Goal: Transaction & Acquisition: Purchase product/service

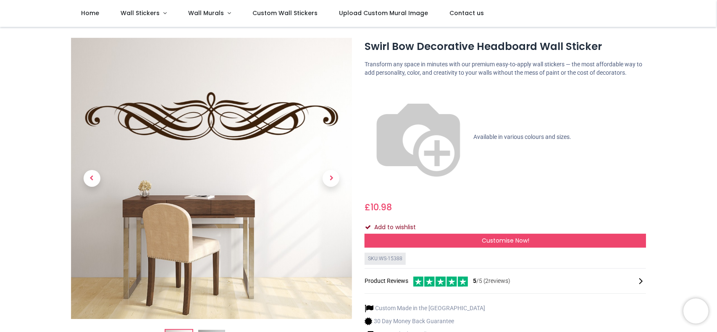
scroll to position [14, 0]
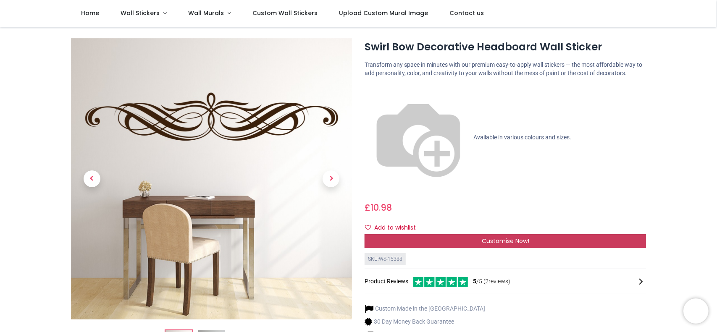
click at [515, 237] on span "Customise Now!" at bounding box center [505, 241] width 47 height 8
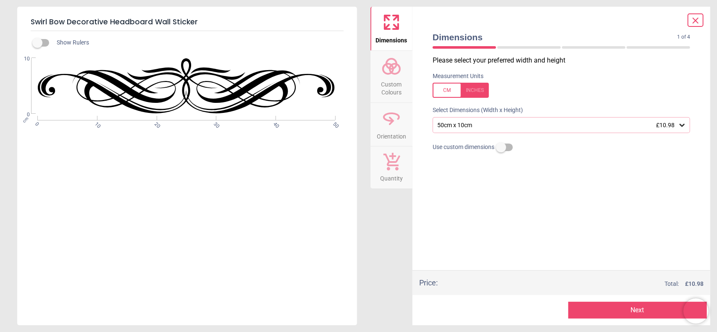
click at [488, 123] on div "50cm x 10cm £10.98" at bounding box center [557, 125] width 242 height 7
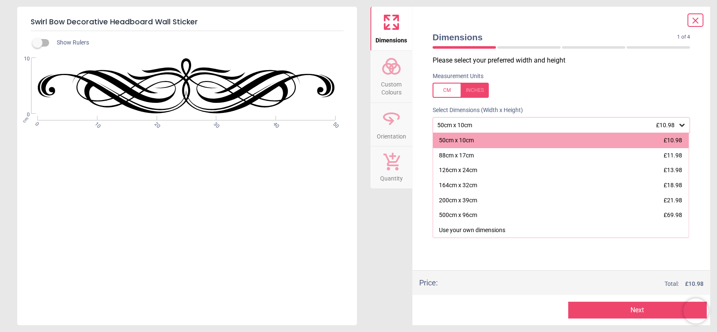
click at [488, 123] on div "50cm x 10cm £10.98" at bounding box center [557, 125] width 242 height 7
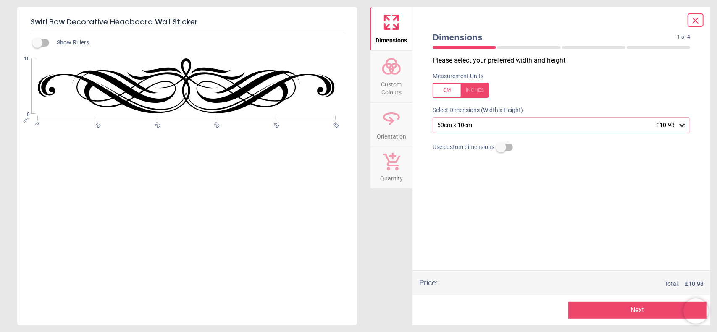
click at [501, 147] on label at bounding box center [501, 147] width 0 height 0
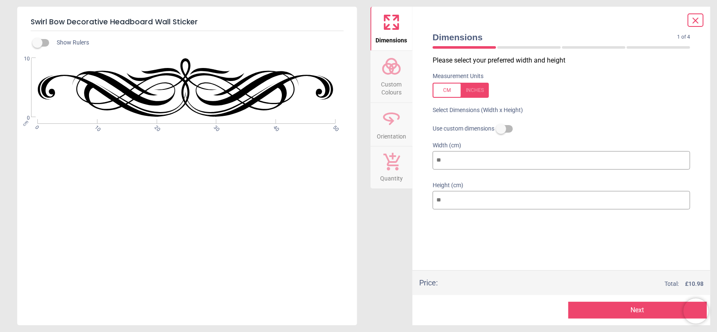
type input "*"
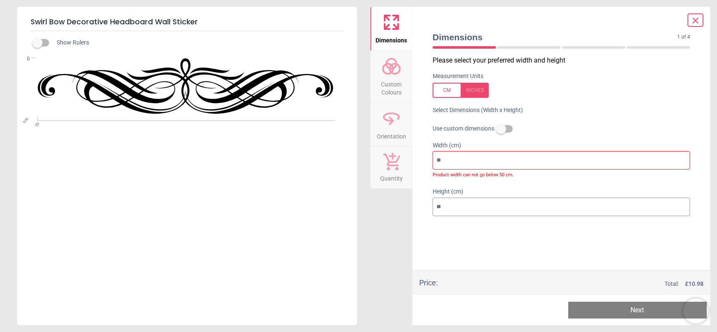
type input "*"
type input "**"
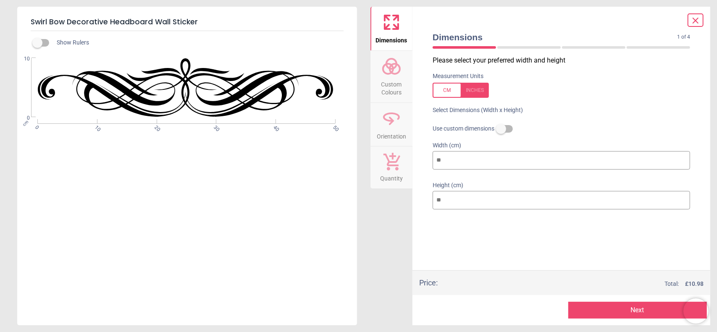
drag, startPoint x: 445, startPoint y: 155, endPoint x: 438, endPoint y: 160, distance: 8.2
click at [438, 160] on input "**" at bounding box center [561, 160] width 257 height 18
click at [453, 159] on input "**" at bounding box center [561, 160] width 257 height 18
drag, startPoint x: 453, startPoint y: 159, endPoint x: 431, endPoint y: 160, distance: 21.9
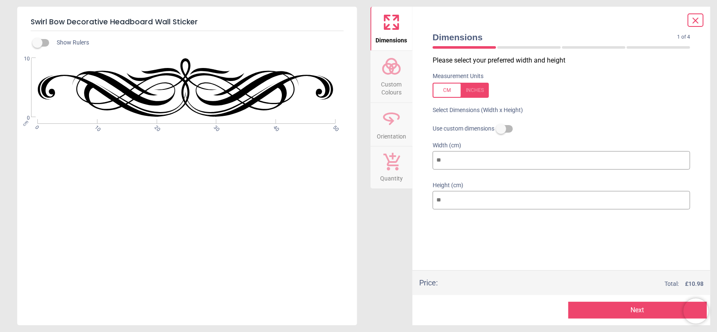
click at [431, 160] on div "Width (cm) **" at bounding box center [561, 157] width 271 height 40
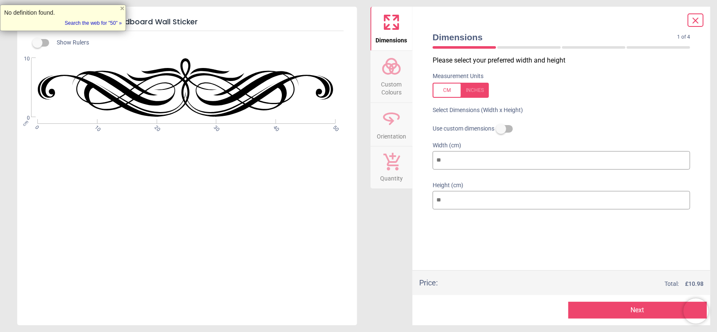
type input "*"
type input "**"
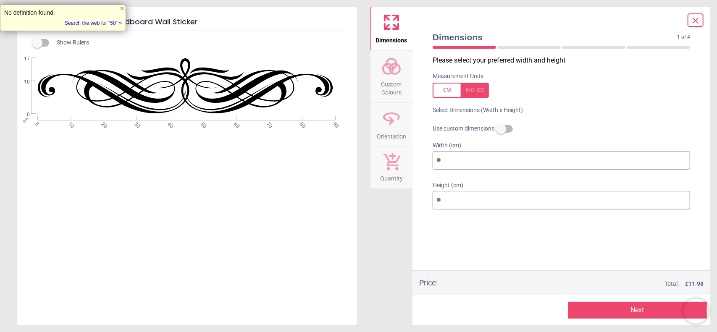
type input "**"
drag, startPoint x: 445, startPoint y: 201, endPoint x: 434, endPoint y: 199, distance: 10.8
click at [434, 199] on input "**" at bounding box center [561, 200] width 257 height 18
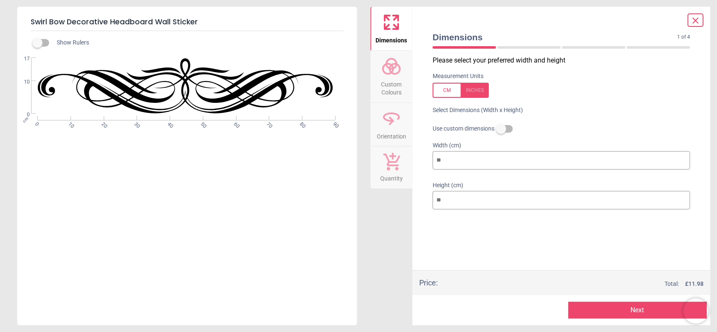
type input "*"
type input "**"
type input "***"
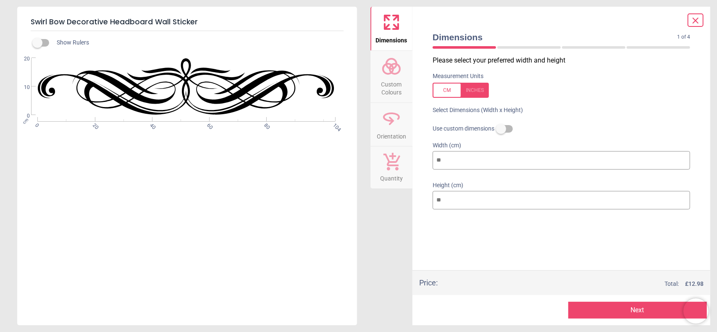
type input "**"
click at [585, 307] on button "Next" at bounding box center [637, 310] width 139 height 17
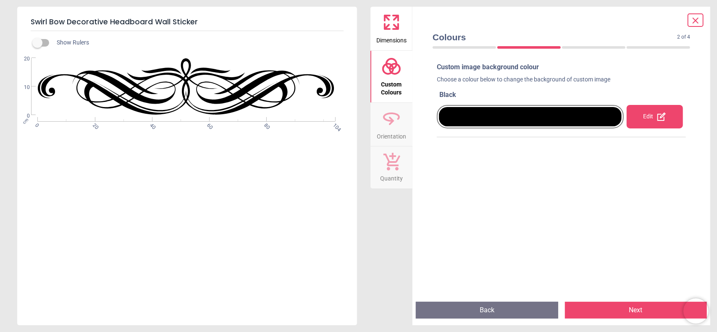
click at [638, 116] on div "Edit" at bounding box center [655, 117] width 56 height 24
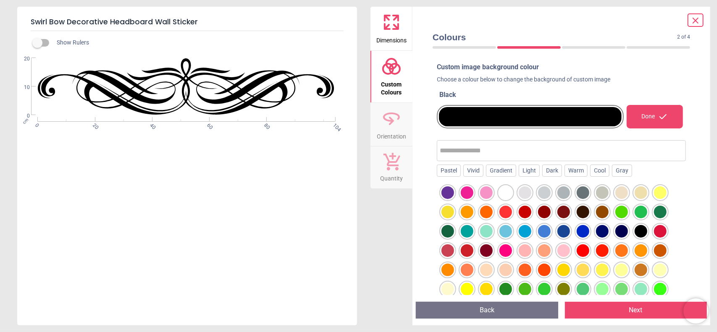
click at [470, 210] on div at bounding box center [467, 212] width 13 height 13
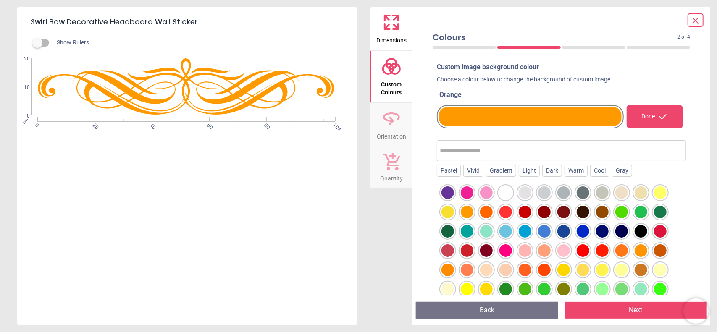
click at [580, 250] on div at bounding box center [583, 250] width 13 height 13
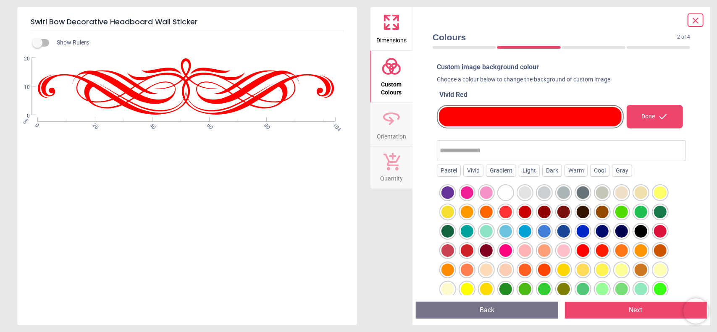
click at [491, 250] on div at bounding box center [486, 250] width 13 height 13
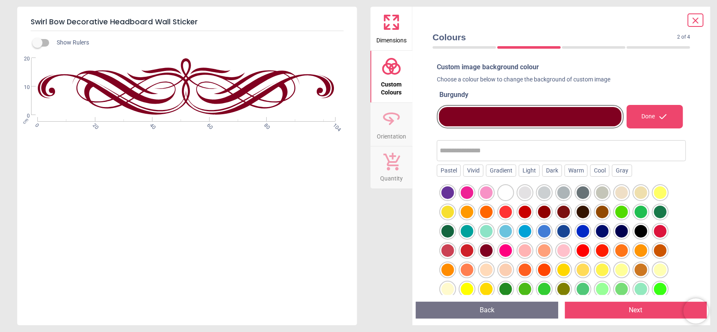
click at [624, 192] on div at bounding box center [621, 192] width 13 height 13
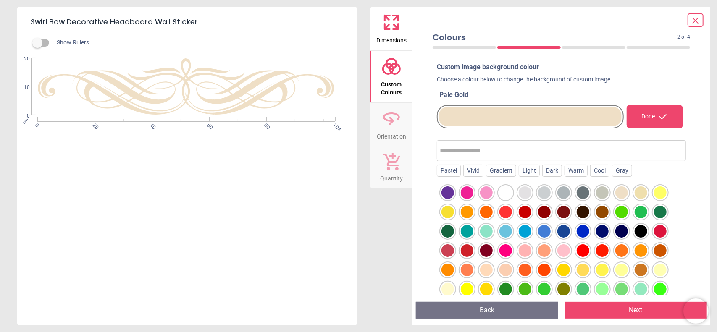
click at [586, 194] on div at bounding box center [583, 192] width 13 height 13
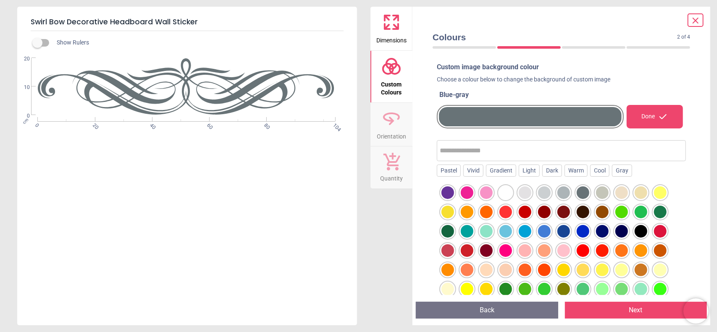
click at [565, 194] on div at bounding box center [563, 192] width 13 height 13
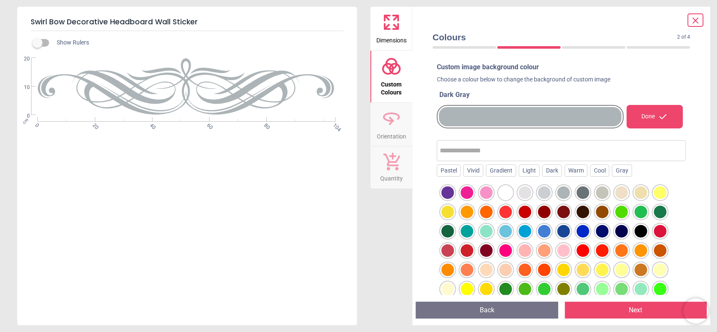
click at [586, 186] on div at bounding box center [583, 192] width 13 height 13
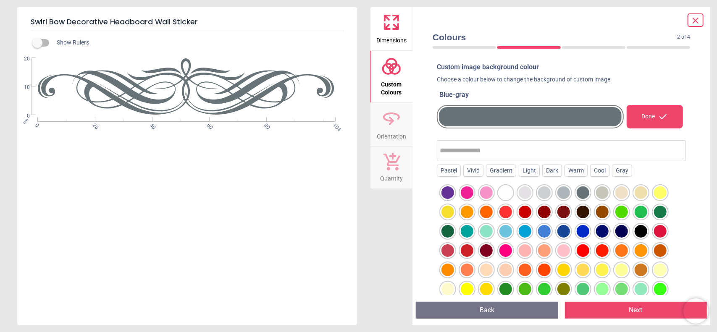
click at [640, 110] on div "Done" at bounding box center [655, 117] width 56 height 24
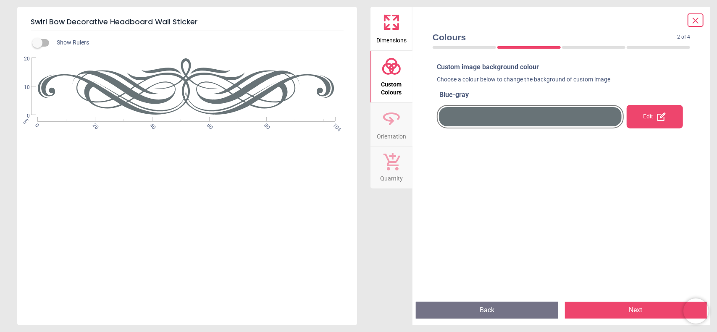
click at [613, 309] on button "Next" at bounding box center [636, 310] width 142 height 17
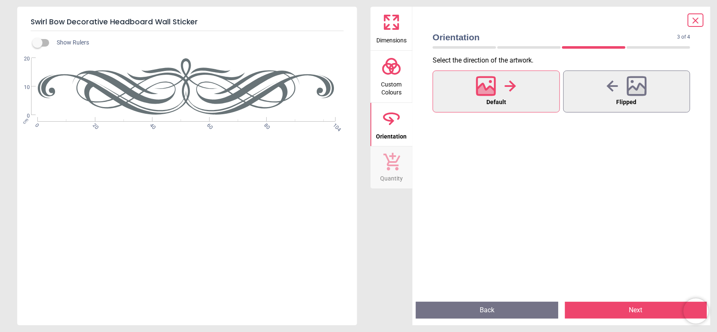
click at [587, 305] on button "Next" at bounding box center [636, 310] width 142 height 17
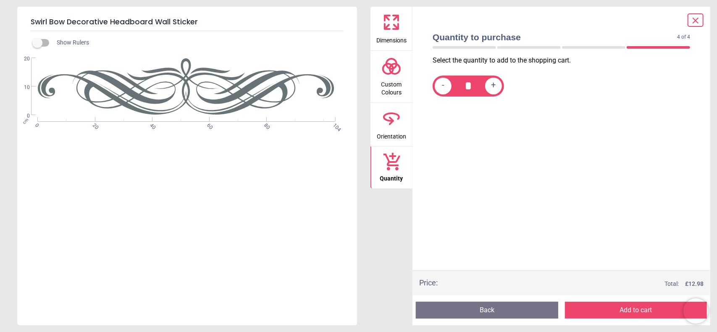
click at [694, 19] on icon at bounding box center [695, 20] width 5 height 5
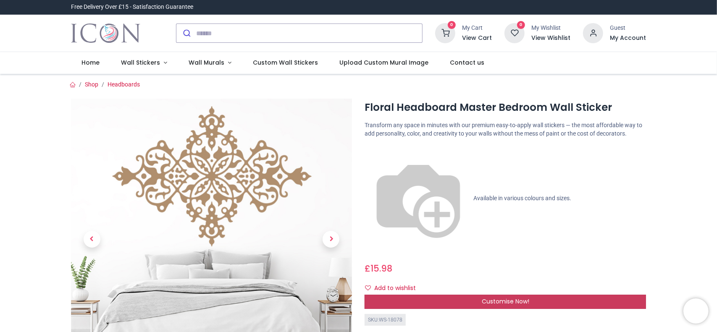
click at [521, 297] on span "Customise Now!" at bounding box center [505, 301] width 47 height 8
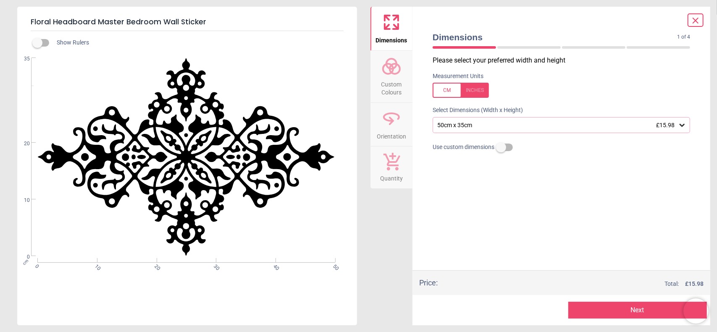
click at [501, 147] on label at bounding box center [501, 147] width 0 height 0
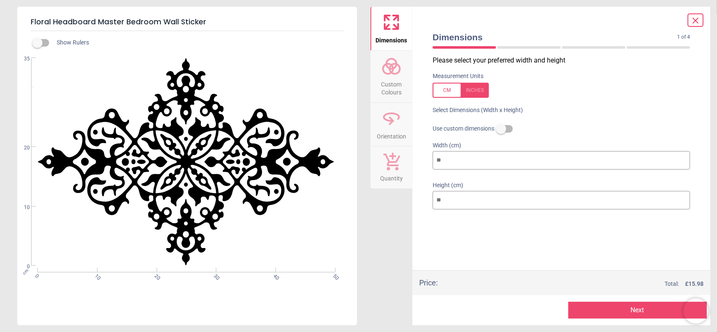
drag, startPoint x: 452, startPoint y: 160, endPoint x: 408, endPoint y: 163, distance: 43.8
click at [410, 162] on div "Dimensions Custom Colours Orientation Quantity Dimensions 1 of 4 1 of 5 Please …" at bounding box center [540, 166] width 340 height 319
type input "*"
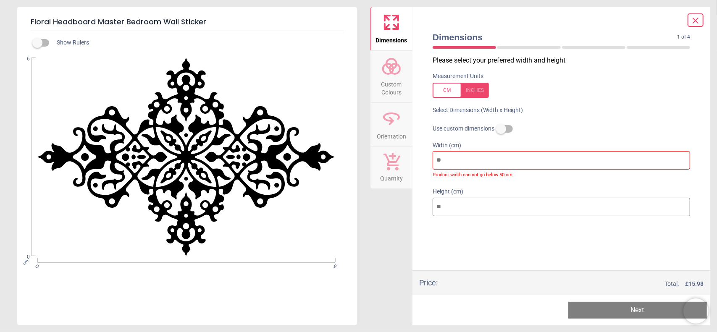
type input "**"
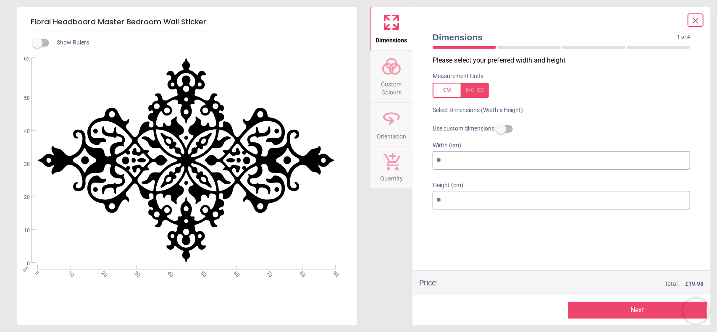
type input "**"
drag, startPoint x: 444, startPoint y: 199, endPoint x: 411, endPoint y: 200, distance: 32.8
click at [411, 200] on div "Dimensions Custom Colours Orientation Quantity Dimensions 1 of 4 1 of 5 Please …" at bounding box center [540, 166] width 340 height 319
type input "*"
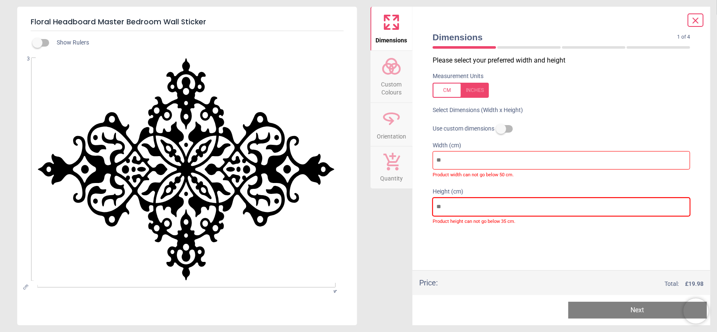
type input "*"
type input "**"
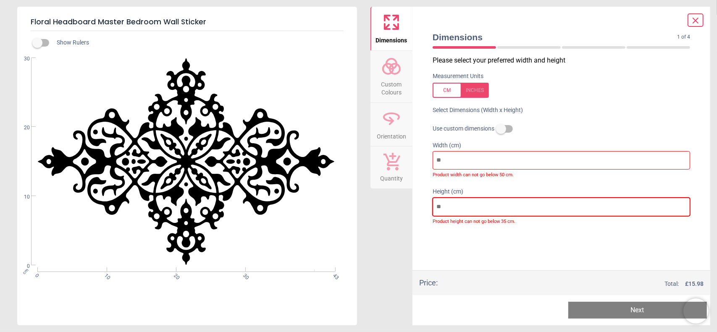
type input "*"
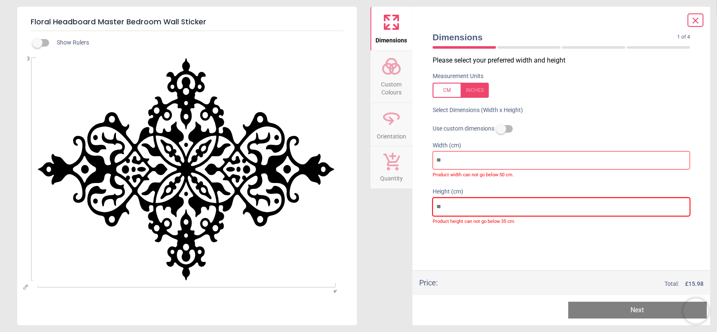
type input "*"
type input "**"
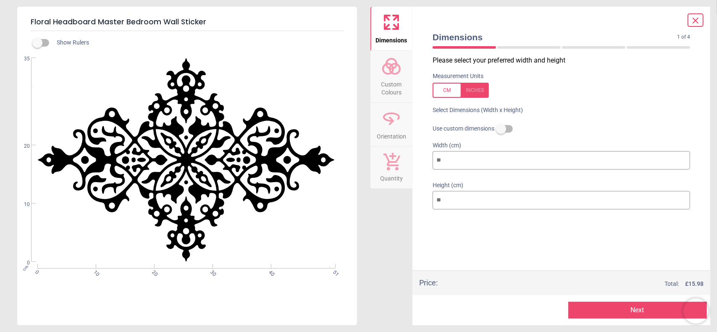
type input "**"
drag, startPoint x: 448, startPoint y: 157, endPoint x: 419, endPoint y: 159, distance: 29.1
click at [419, 159] on div "Dimensions 1 of 4 1 of 5 Please select your preferred width and height Measurem…" at bounding box center [561, 166] width 298 height 319
type input "*"
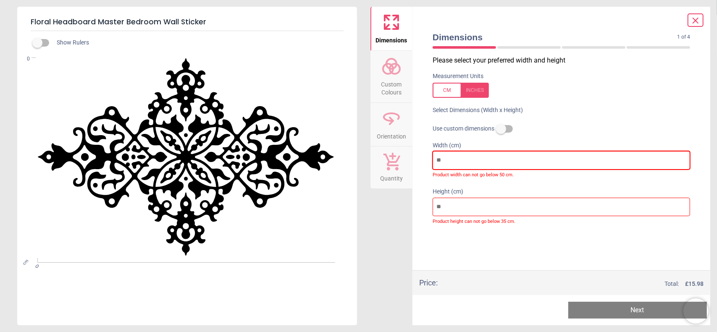
type input "*"
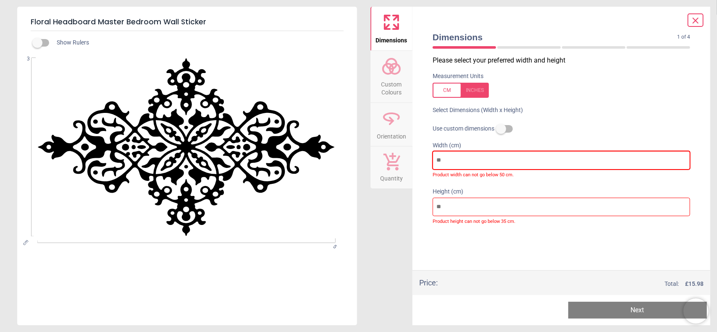
type input "**"
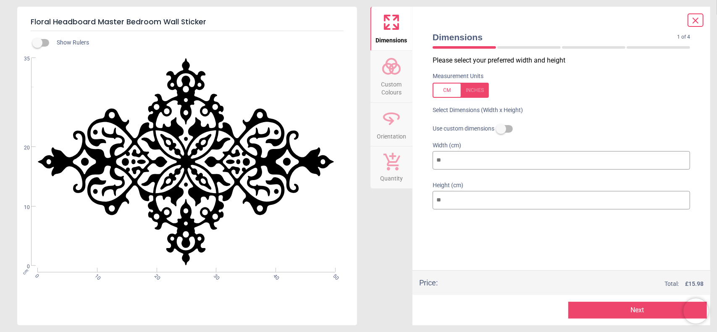
type input "**"
drag, startPoint x: 443, startPoint y: 201, endPoint x: 433, endPoint y: 202, distance: 9.7
click at [433, 202] on input "**" at bounding box center [561, 200] width 257 height 18
type input "*"
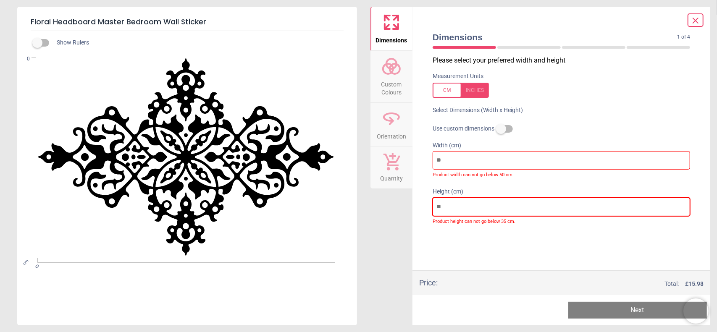
type input "*"
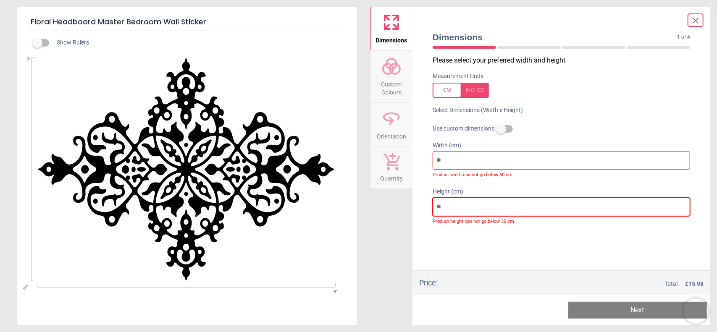
type input "**"
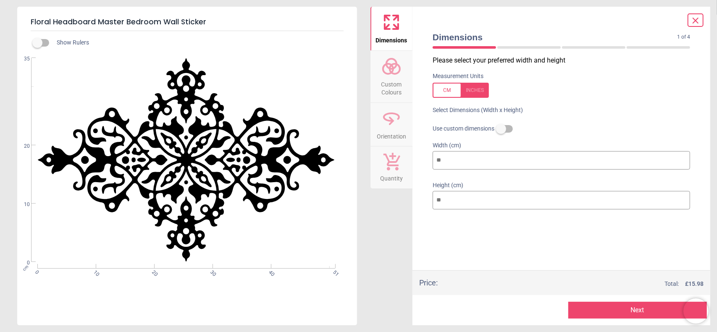
click at [692, 16] on icon at bounding box center [696, 21] width 10 height 10
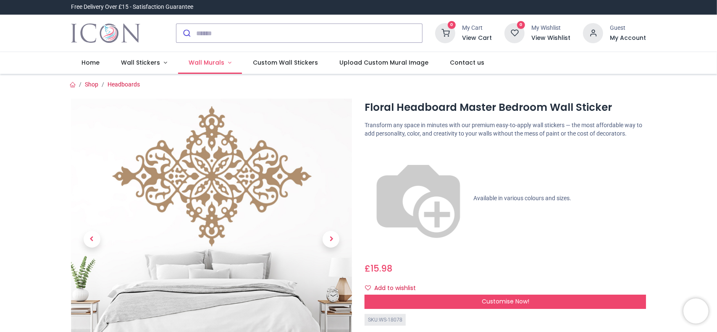
click at [207, 64] on span "Wall Murals" at bounding box center [207, 62] width 36 height 8
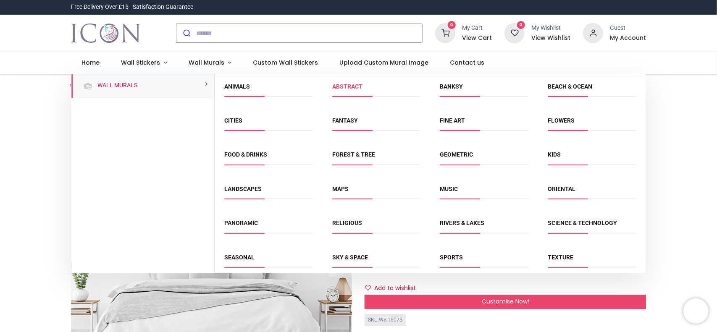
click at [355, 89] on link "Abstract" at bounding box center [347, 86] width 30 height 7
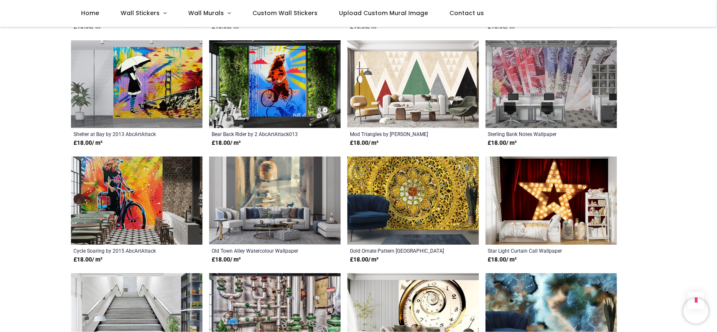
scroll to position [504, 0]
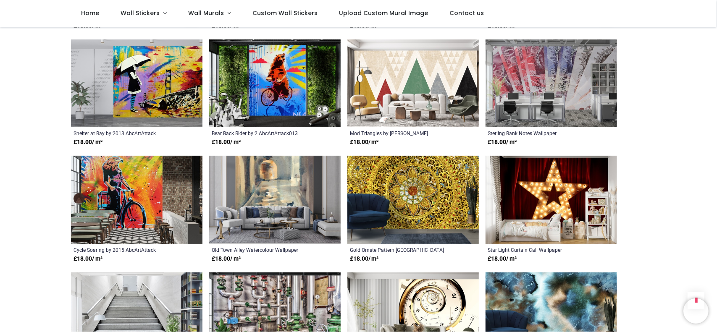
click at [453, 174] on img at bounding box center [412, 200] width 131 height 88
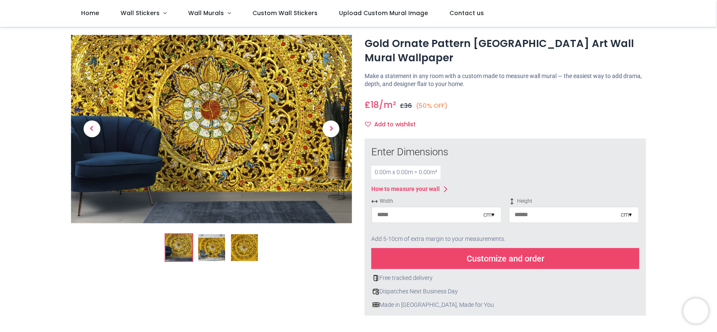
scroll to position [70, 0]
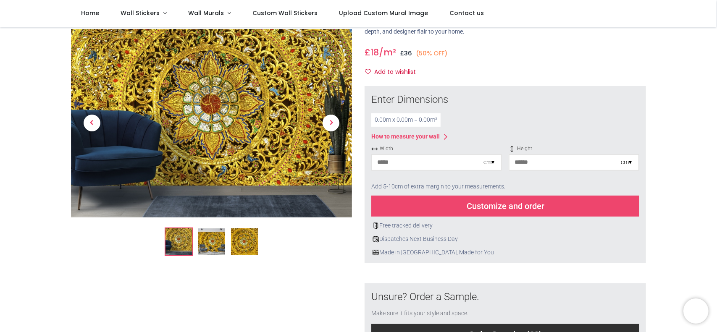
click at [447, 165] on input "number" at bounding box center [427, 162] width 111 height 15
type input "**"
click at [526, 167] on input "number" at bounding box center [565, 162] width 111 height 15
type input "**"
click at [503, 233] on div "Free tracked delivery Dispatches Next Business Day Made in Britain, Made for You" at bounding box center [505, 237] width 268 height 40
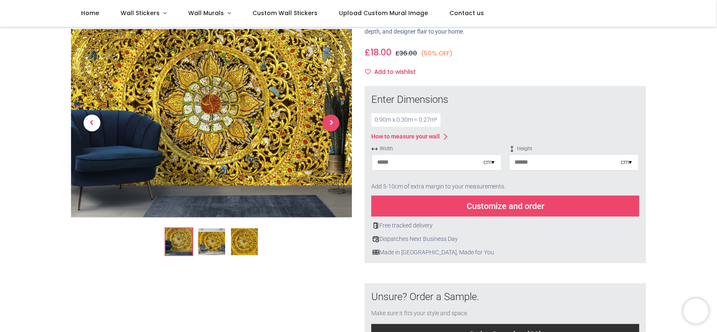
click at [327, 125] on span "Next" at bounding box center [331, 123] width 17 height 17
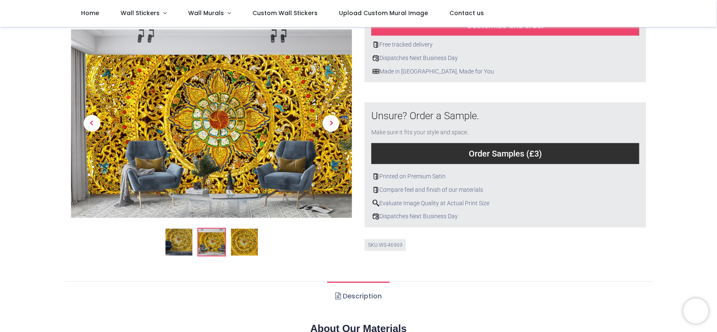
scroll to position [196, 0]
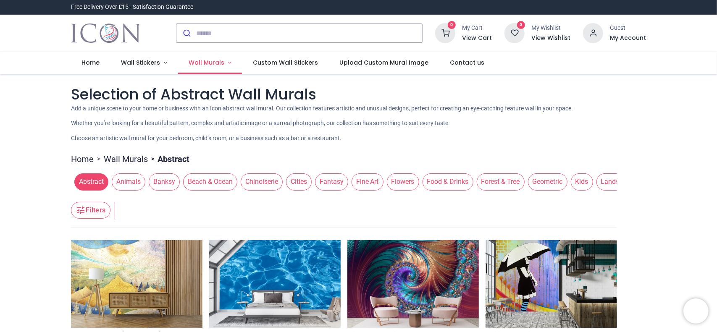
click at [220, 64] on span "Wall Murals" at bounding box center [207, 62] width 36 height 8
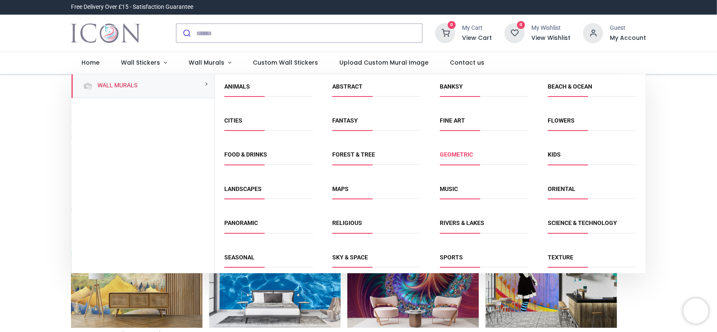
click at [448, 156] on link "Geometric" at bounding box center [456, 154] width 33 height 7
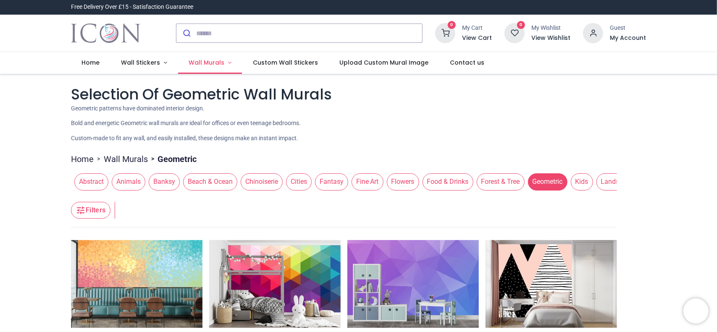
click at [225, 64] on link "Wall Murals" at bounding box center [210, 63] width 64 height 22
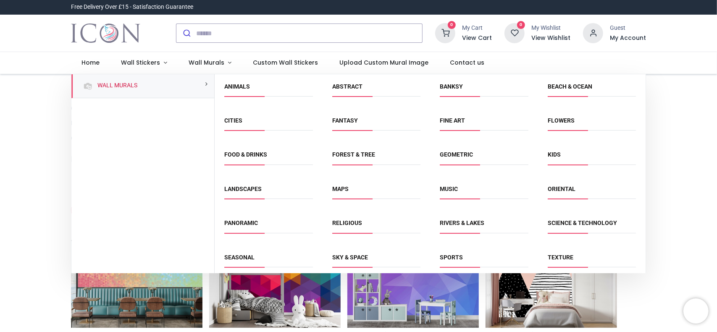
click at [41, 205] on div "Pricelist : Public Pricelist Public Pricelist Selection Of Geometric Wall Mural…" at bounding box center [358, 278] width 717 height 408
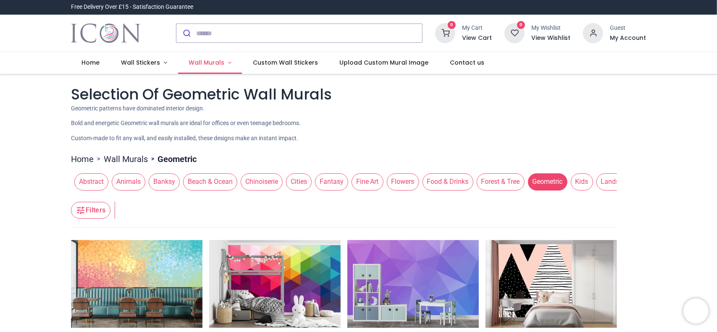
click at [221, 61] on span "Wall Murals" at bounding box center [207, 62] width 37 height 8
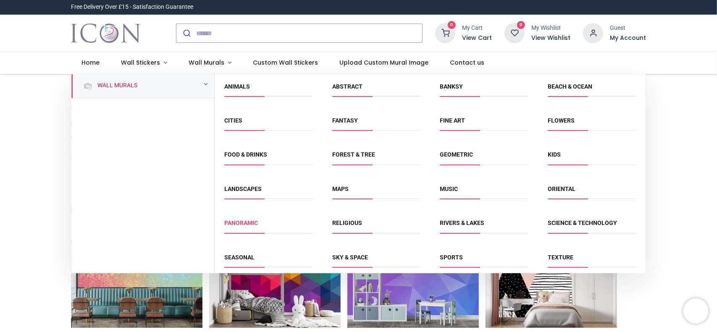
click at [242, 220] on link "Panoramic" at bounding box center [242, 223] width 34 height 7
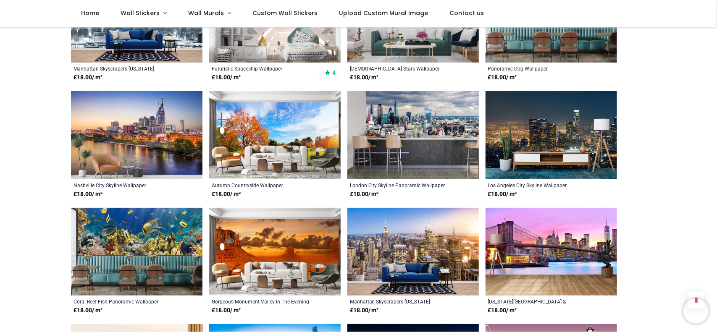
scroll to position [588, 0]
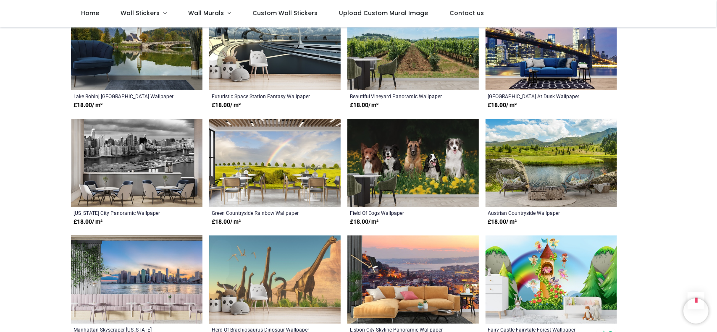
scroll to position [1092, 0]
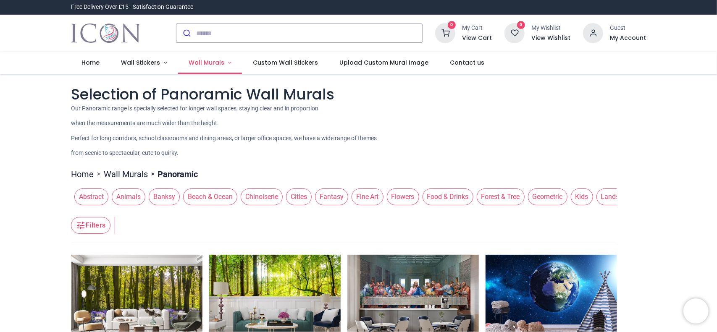
click at [224, 69] on link "Wall Murals" at bounding box center [210, 63] width 64 height 22
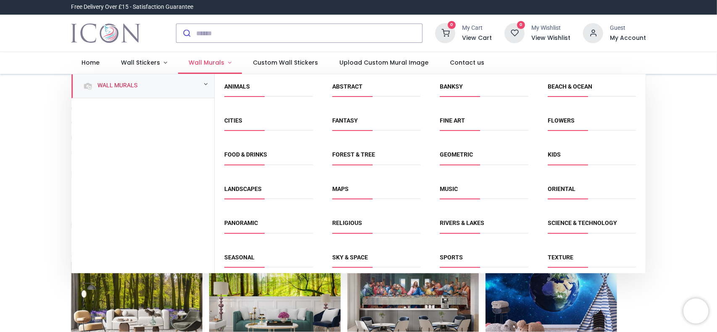
click at [218, 65] on span "Wall Murals" at bounding box center [207, 62] width 36 height 8
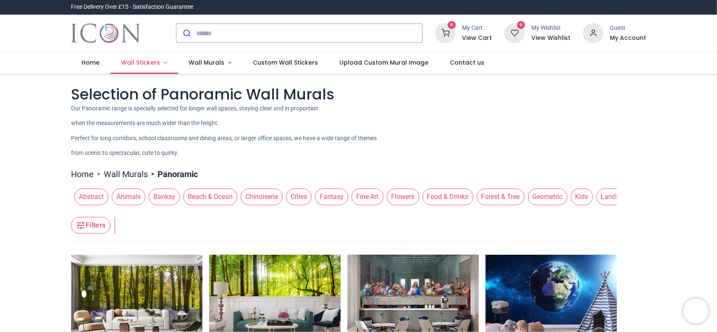
click at [163, 65] on link "Wall Stickers" at bounding box center [144, 63] width 68 height 22
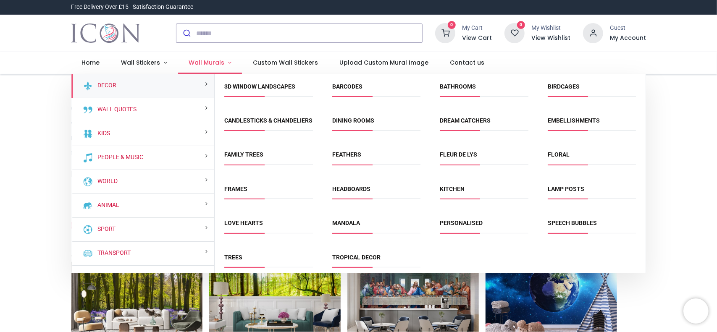
click at [223, 59] on link "Wall Murals" at bounding box center [210, 63] width 64 height 22
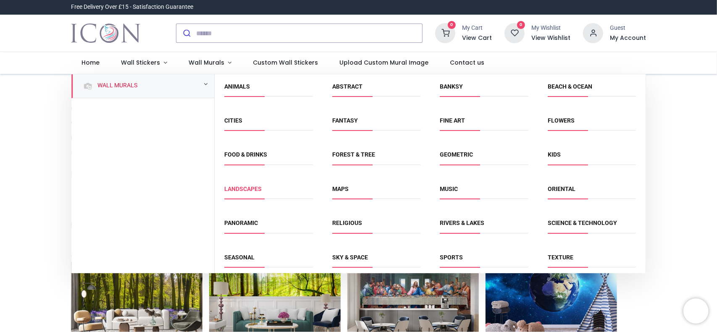
click at [246, 186] on link "Landscapes" at bounding box center [243, 189] width 37 height 7
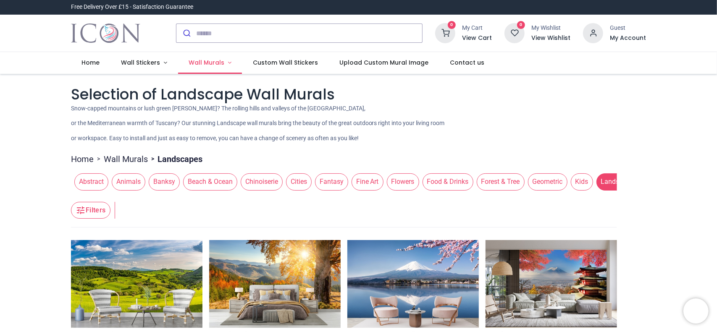
click at [218, 60] on span "Wall Murals" at bounding box center [207, 62] width 36 height 8
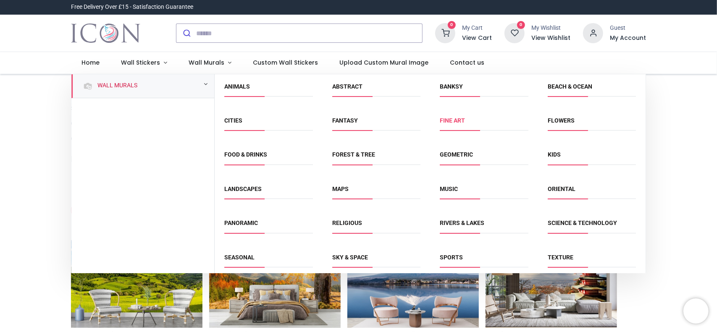
click at [456, 122] on link "Fine Art" at bounding box center [452, 120] width 25 height 7
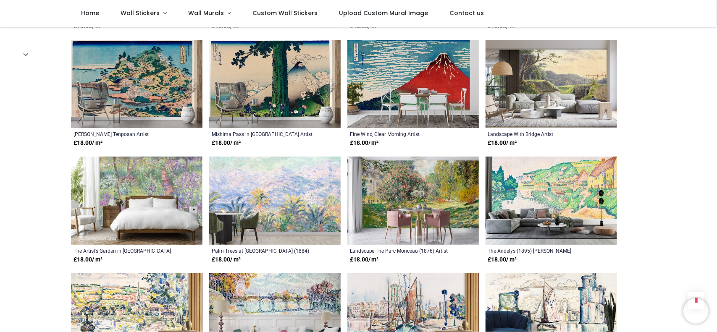
scroll to position [560, 0]
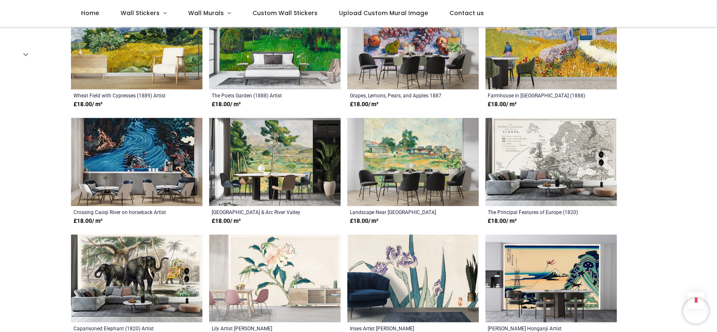
scroll to position [1316, 0]
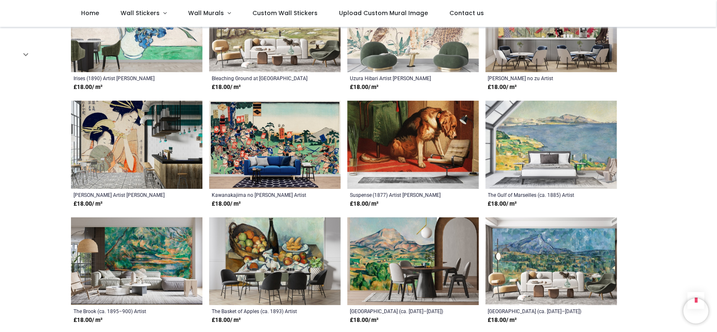
scroll to position [2324, 0]
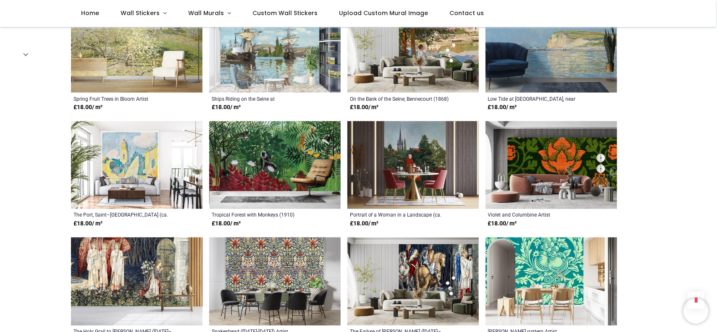
scroll to position [3164, 0]
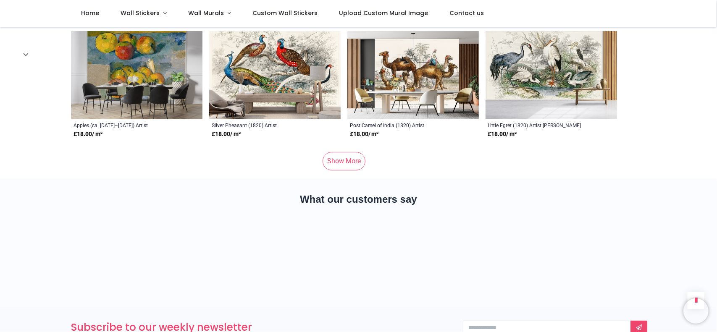
scroll to position [4144, 0]
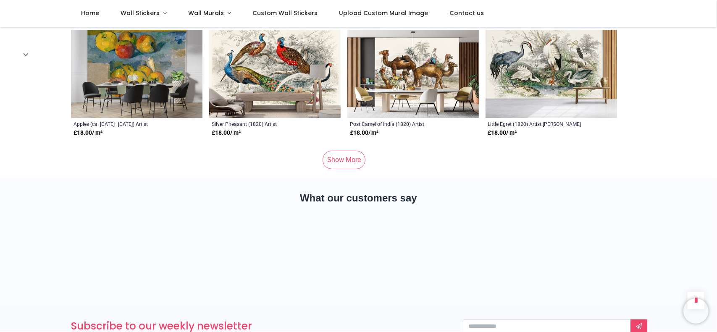
click at [341, 161] on link "Show More" at bounding box center [344, 160] width 43 height 18
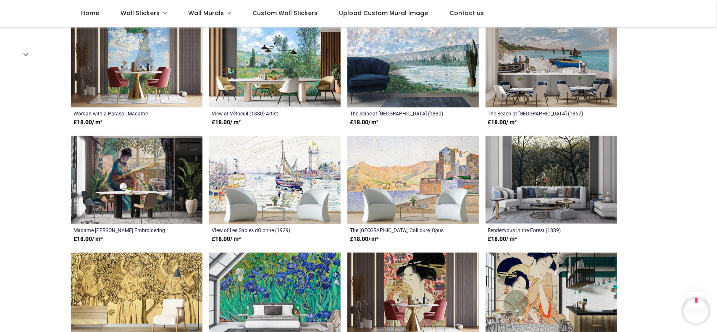
scroll to position [4788, 0]
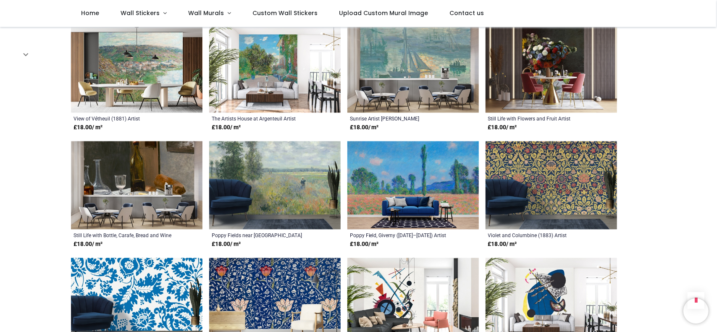
scroll to position [5474, 0]
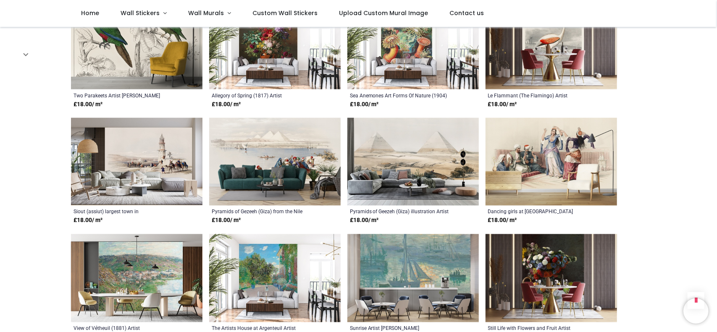
scroll to position [5183, 0]
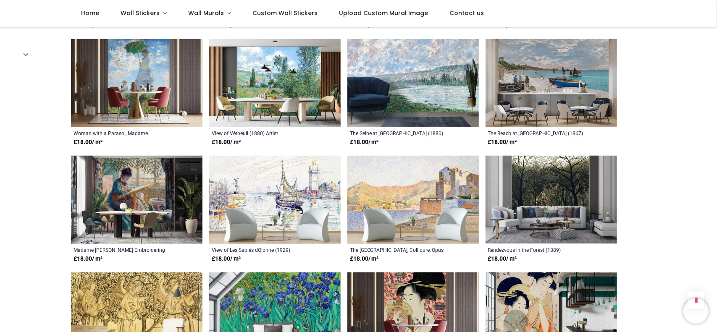
scroll to position [4680, 0]
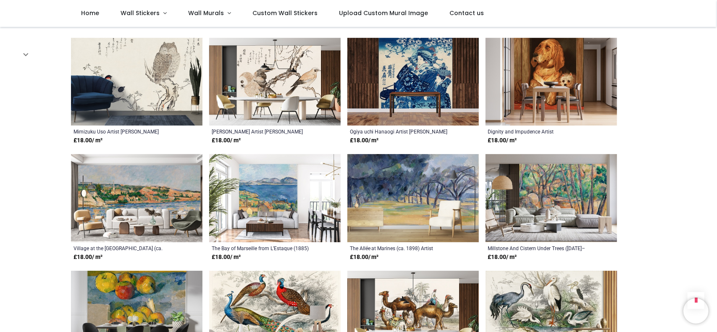
scroll to position [3864, 0]
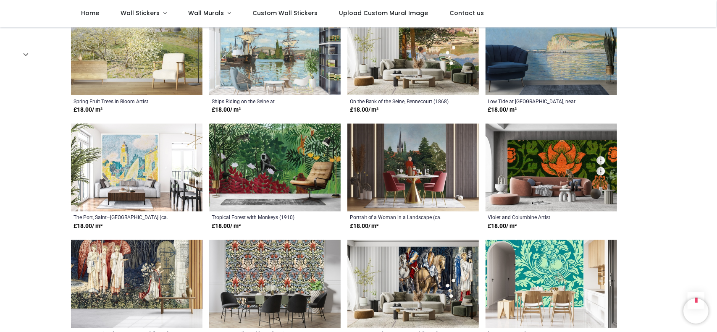
scroll to position [3108, 0]
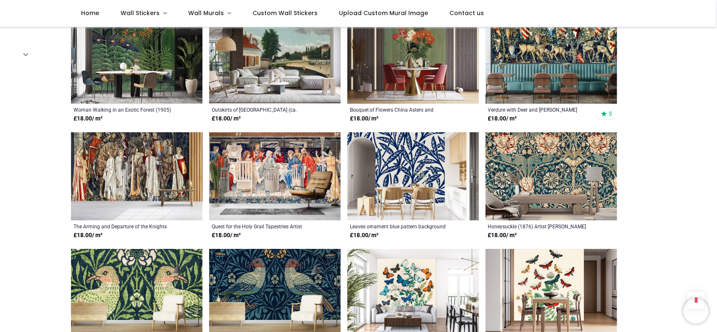
scroll to position [1890, 0]
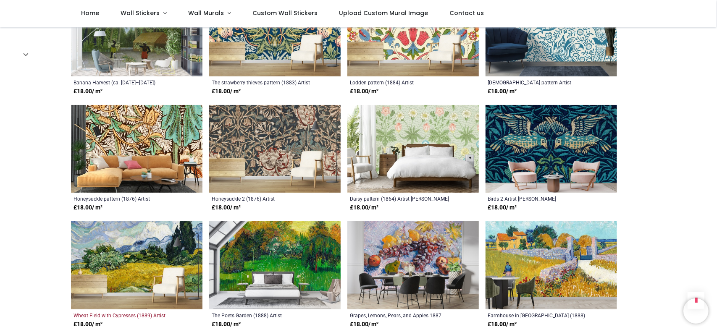
scroll to position [1036, 0]
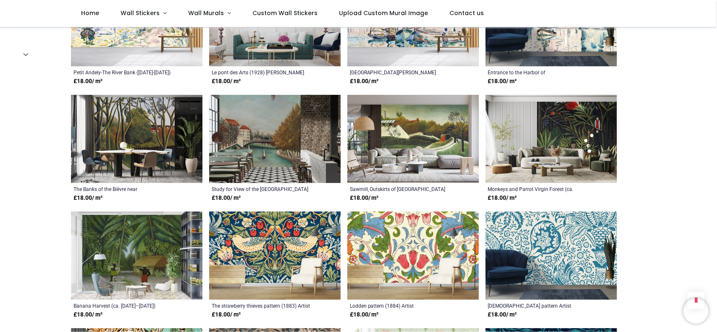
scroll to position [812, 0]
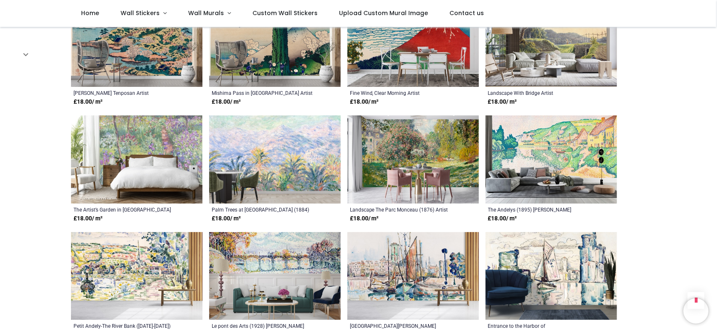
scroll to position [560, 0]
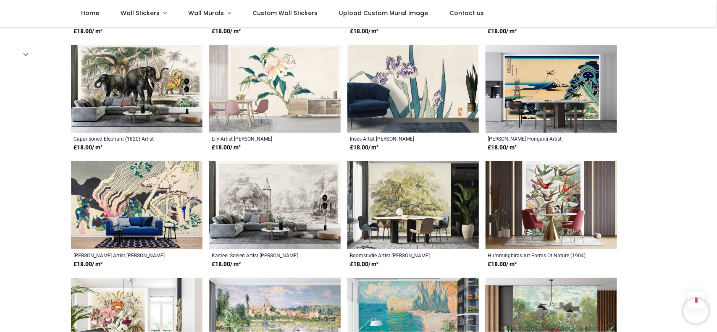
scroll to position [1498, 0]
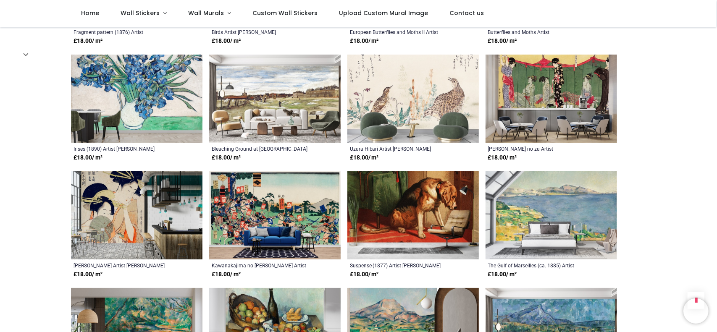
scroll to position [2254, 0]
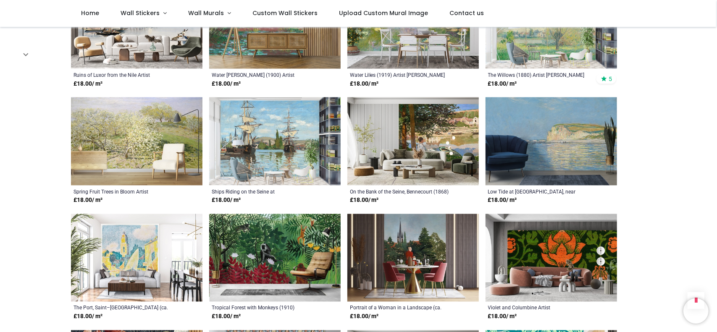
scroll to position [3038, 0]
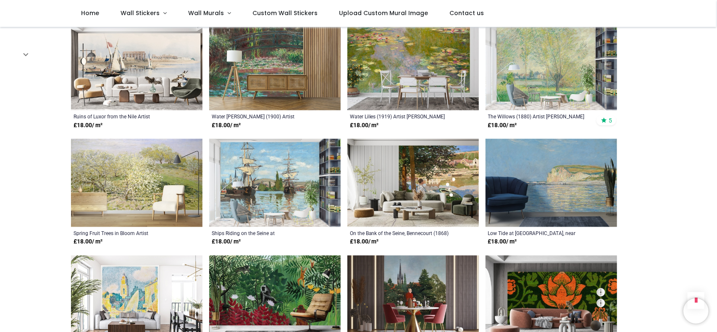
scroll to position [2982, 0]
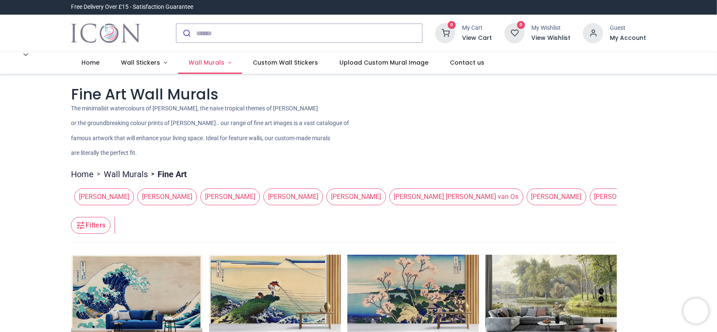
click at [216, 62] on span "Wall Murals" at bounding box center [207, 62] width 36 height 8
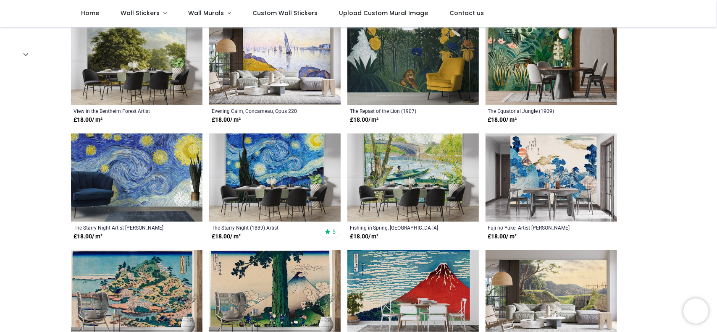
scroll to position [238, 0]
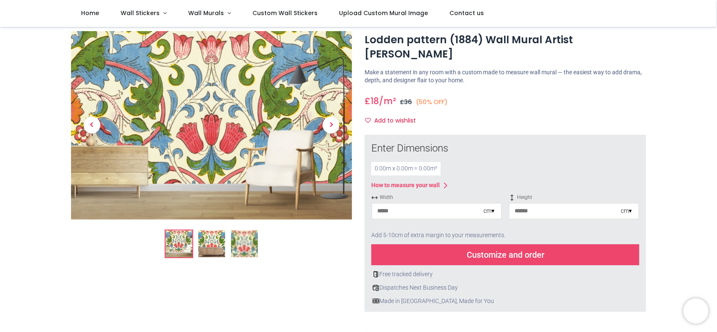
scroll to position [14, 0]
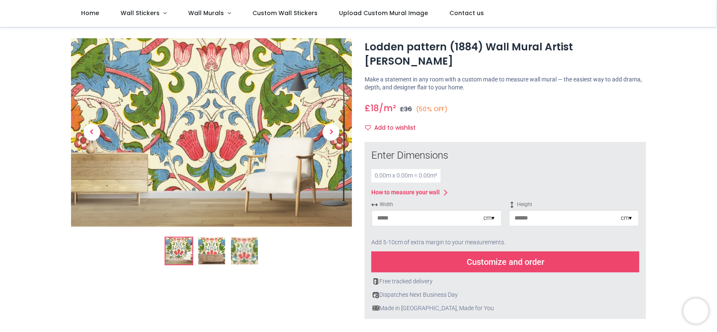
click at [434, 220] on input "number" at bounding box center [427, 218] width 111 height 15
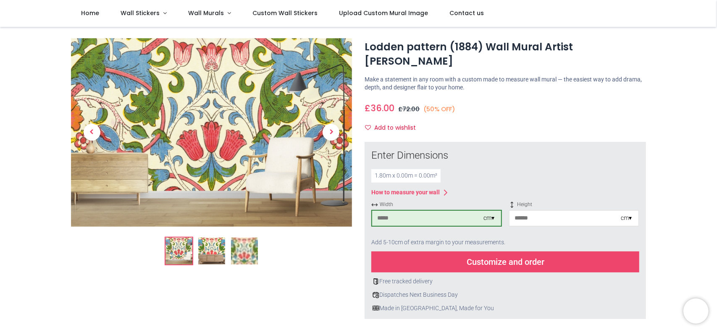
type input "***"
click at [536, 219] on input "number" at bounding box center [565, 218] width 111 height 15
type input "**"
click at [533, 239] on div "Add 5-10cm of extra margin to your measurements." at bounding box center [505, 243] width 268 height 18
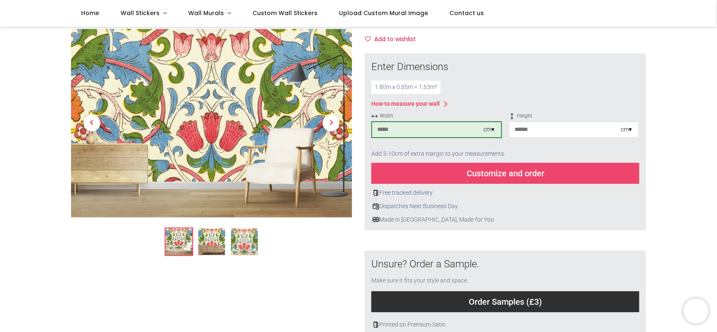
scroll to position [154, 0]
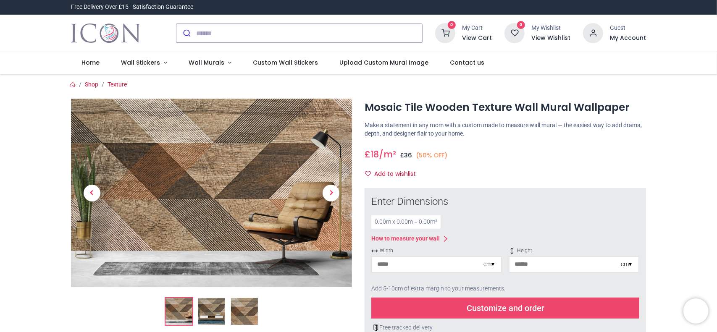
click at [212, 306] on img at bounding box center [211, 311] width 27 height 27
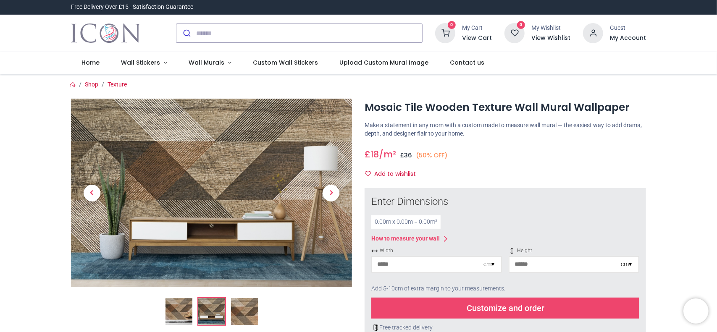
click at [239, 311] on img at bounding box center [244, 311] width 27 height 27
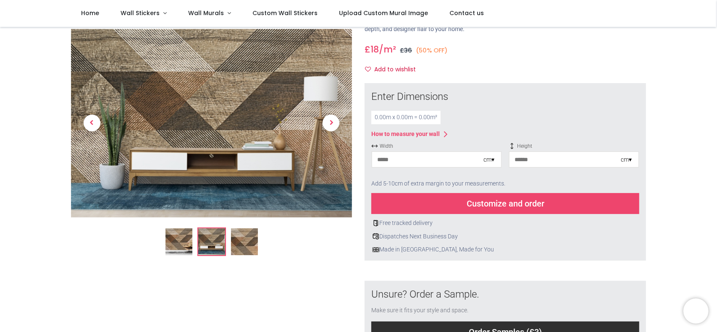
scroll to position [28, 0]
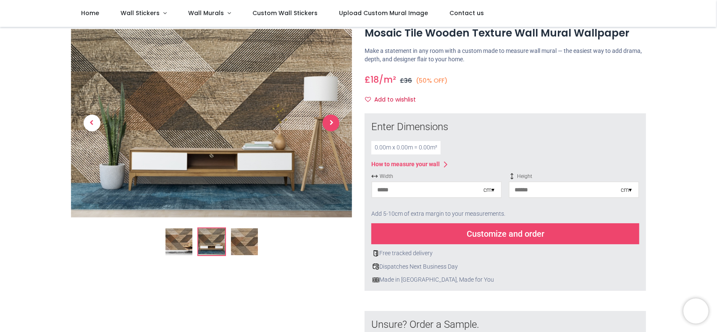
click at [336, 126] on span "Next" at bounding box center [331, 123] width 17 height 17
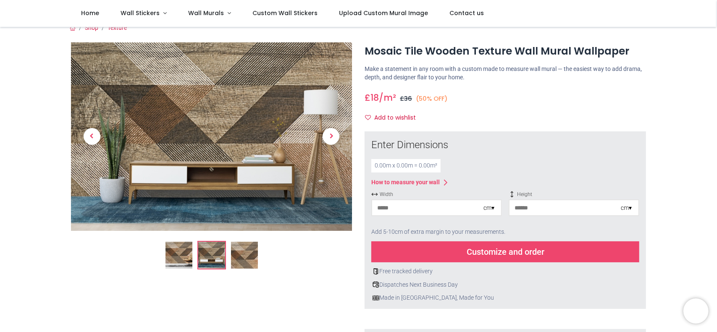
scroll to position [0, 0]
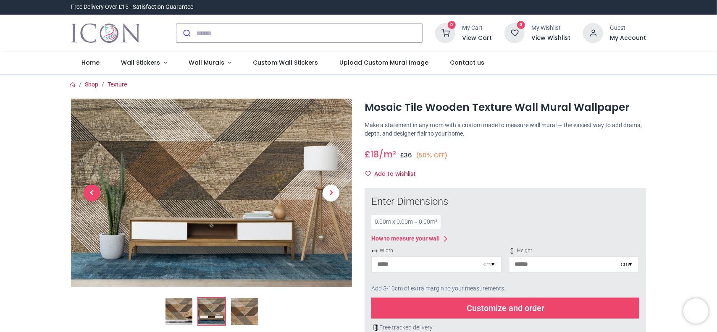
click at [97, 192] on span "Previous" at bounding box center [92, 193] width 17 height 17
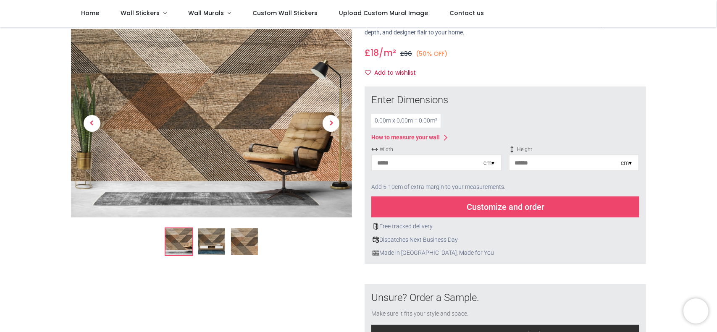
scroll to position [56, 0]
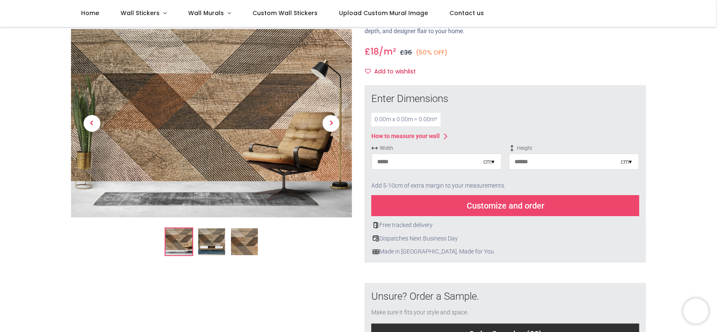
click at [389, 164] on input "number" at bounding box center [427, 161] width 111 height 15
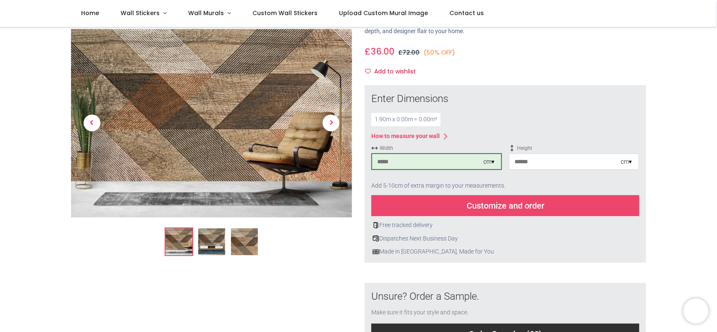
type input "***"
click at [539, 161] on input "number" at bounding box center [565, 161] width 111 height 15
click at [508, 200] on div "Customize and order" at bounding box center [505, 205] width 268 height 21
drag, startPoint x: 525, startPoint y: 161, endPoint x: 504, endPoint y: 163, distance: 21.0
click at [504, 163] on div "Width *** cm ▾ Height ** cm ▾" at bounding box center [505, 161] width 268 height 32
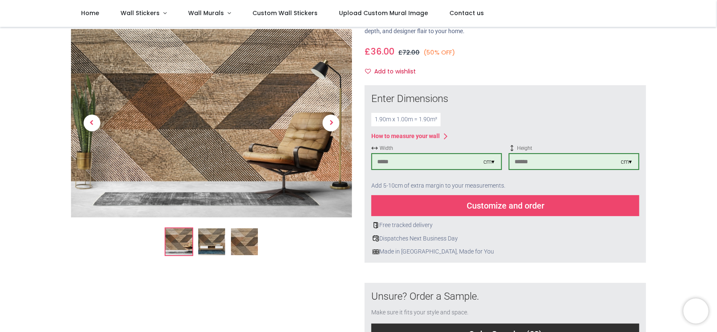
type input "***"
click at [583, 255] on div "Made in [GEOGRAPHIC_DATA], Made for You" at bounding box center [505, 252] width 268 height 8
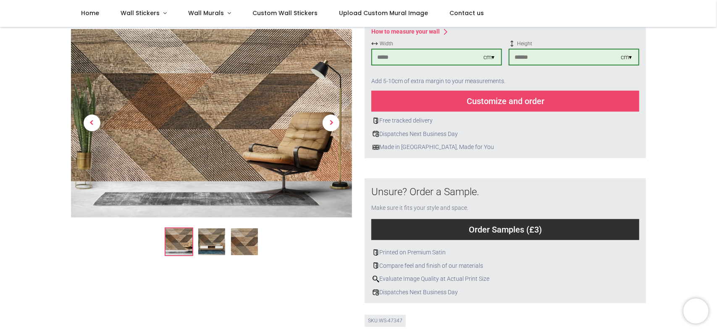
scroll to position [112, 0]
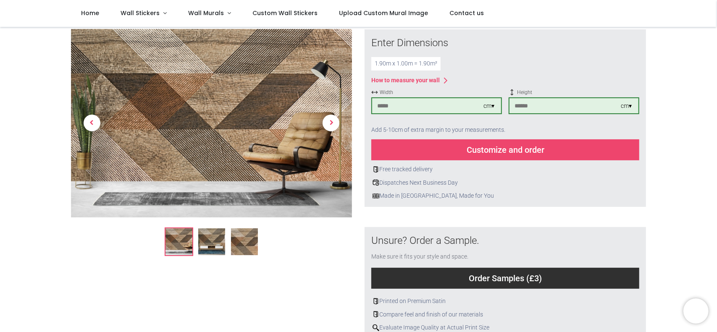
click at [470, 150] on div "Customize and order" at bounding box center [505, 149] width 268 height 21
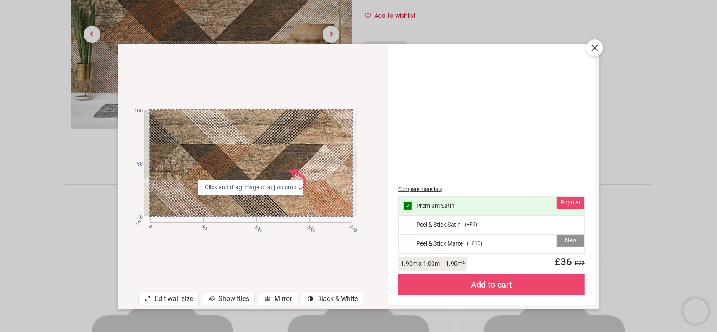
click at [428, 223] on div "Peel & Stick Satin ( +£6 )" at bounding box center [492, 225] width 186 height 19
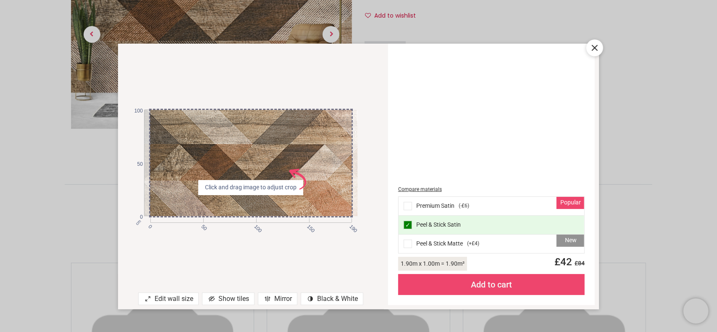
click at [445, 240] on div "New Peel & Stick Matte ( +£4 )" at bounding box center [492, 244] width 186 height 18
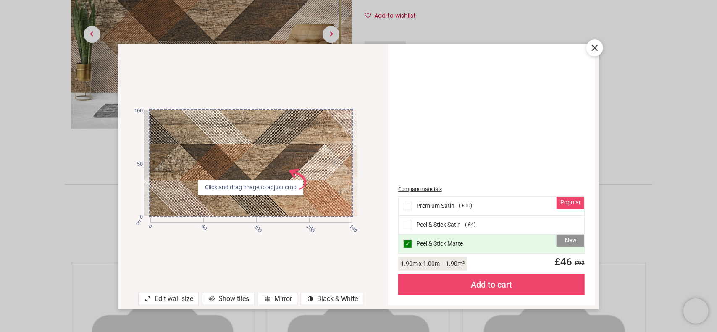
click at [450, 282] on div "Add to cart" at bounding box center [491, 284] width 186 height 21
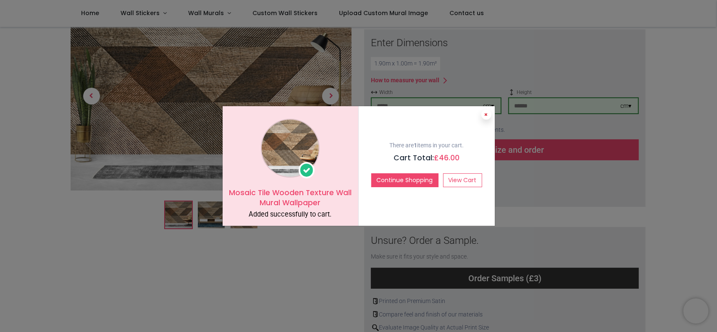
click at [488, 115] on button at bounding box center [486, 115] width 10 height 10
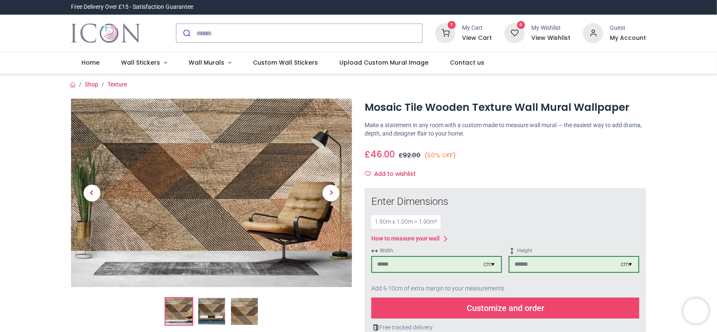
click at [469, 37] on h6 "View Cart" at bounding box center [477, 38] width 30 height 8
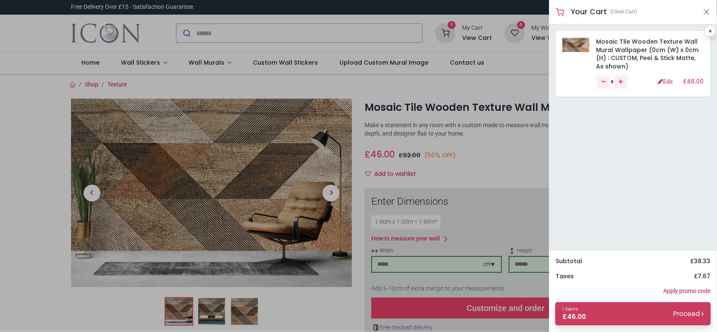
click at [673, 316] on small "Proceed" at bounding box center [688, 314] width 30 height 9
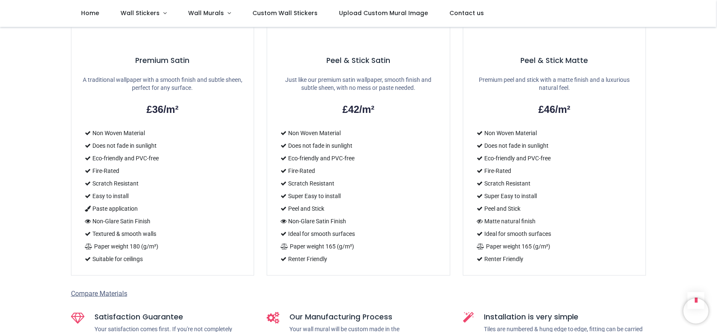
scroll to position [784, 0]
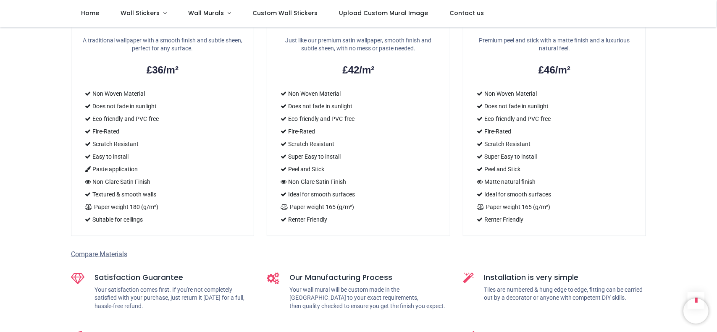
click at [111, 250] on span "Compare Materials" at bounding box center [99, 254] width 56 height 8
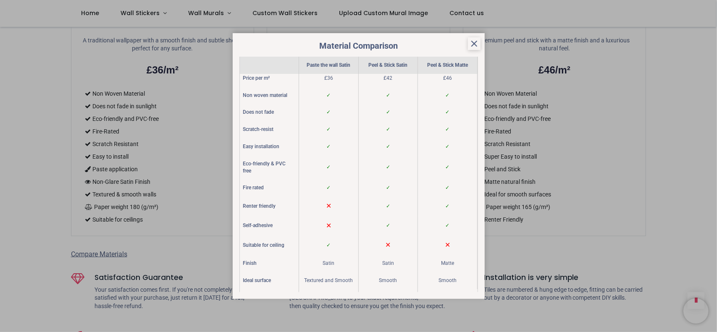
scroll to position [0, 0]
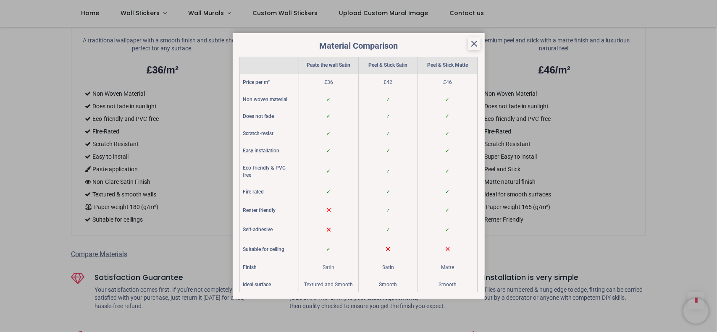
click at [473, 44] on icon at bounding box center [474, 43] width 5 height 5
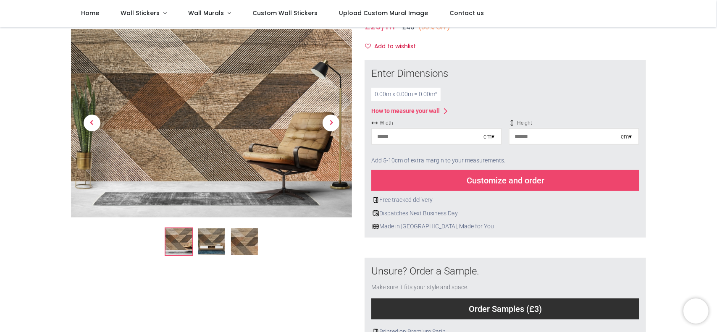
scroll to position [56, 0]
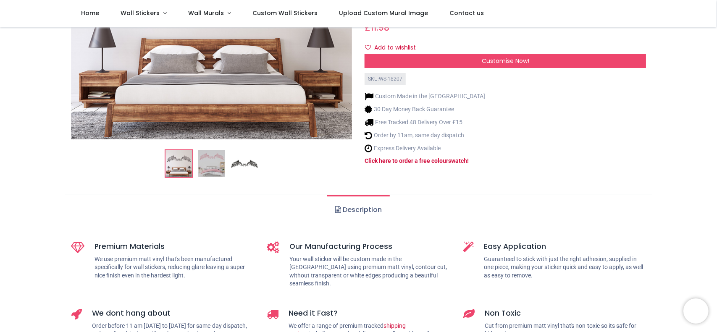
scroll to position [252, 0]
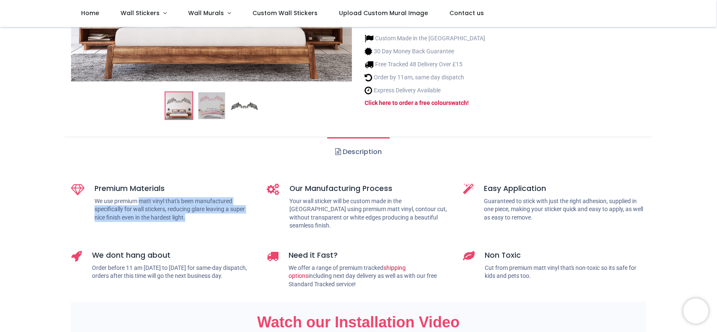
drag, startPoint x: 140, startPoint y: 205, endPoint x: 223, endPoint y: 215, distance: 83.7
click at [223, 215] on p "We use premium matt vinyl that's been manufactured specifically for wall sticke…" at bounding box center [175, 209] width 160 height 25
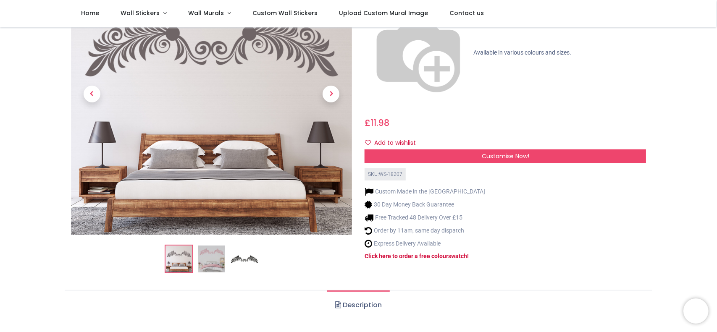
scroll to position [56, 0]
